Goal: Browse casually

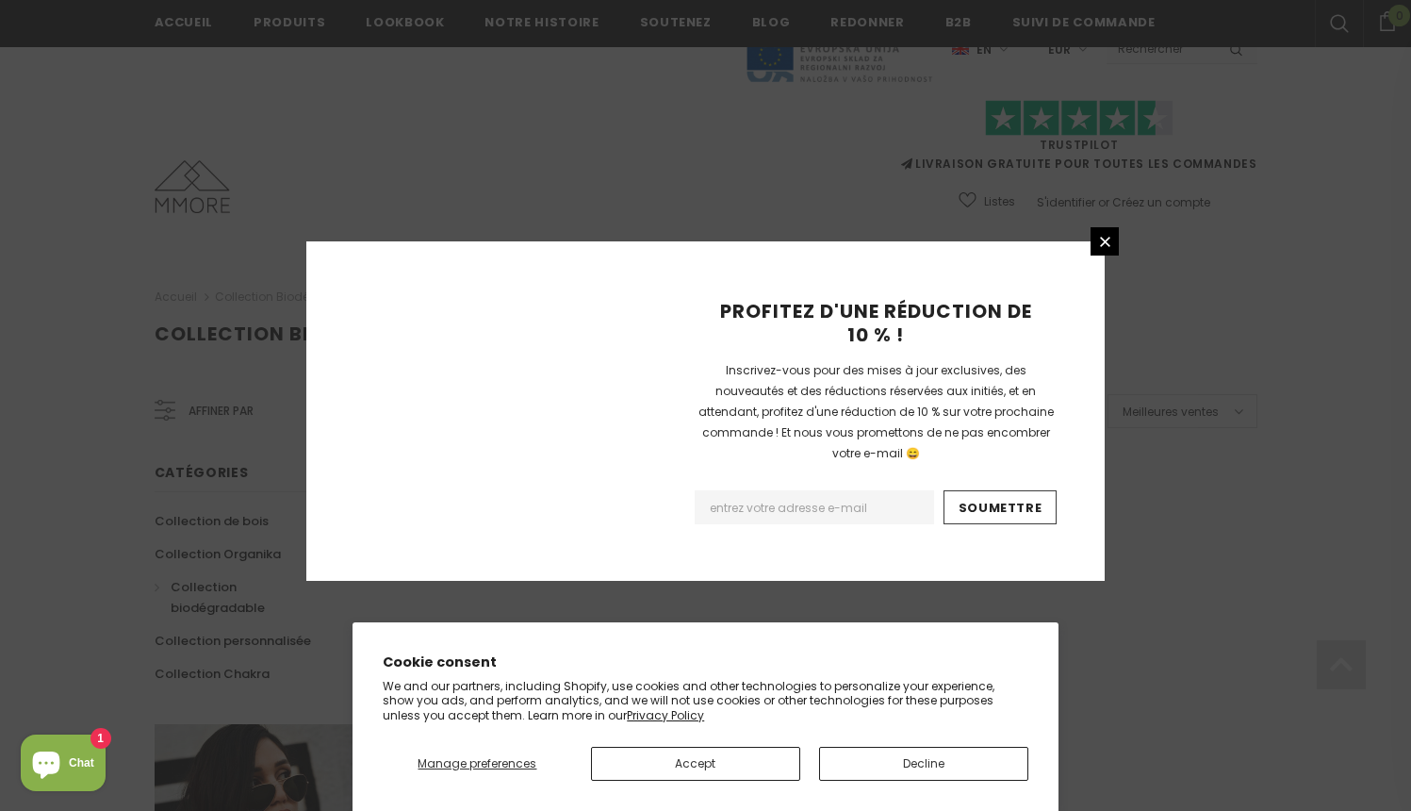
scroll to position [1167, 0]
